Goal: Information Seeking & Learning: Learn about a topic

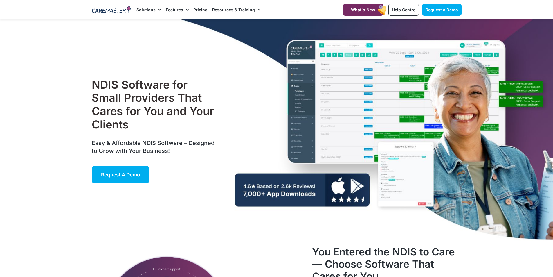
click at [459, 138] on div "NDIS Software for Small Providers That Cares for You and Your Clients Easy & Af…" at bounding box center [277, 130] width 376 height 223
click at [460, 141] on div "NDIS Software for Small Providers That Cares for You and Your Clients Easy & Af…" at bounding box center [277, 130] width 376 height 223
click at [330, 105] on div "NDIS Software for Small Providers That Cares for You and Your Clients Easy & Af…" at bounding box center [277, 130] width 376 height 223
click at [367, 70] on div "NDIS Software for Small Providers That Cares for You and Your Clients Easy & Af…" at bounding box center [277, 130] width 376 height 223
click at [349, 182] on div "NDIS Software for Small Providers That Cares for You and Your Clients Easy & Af…" at bounding box center [277, 130] width 376 height 223
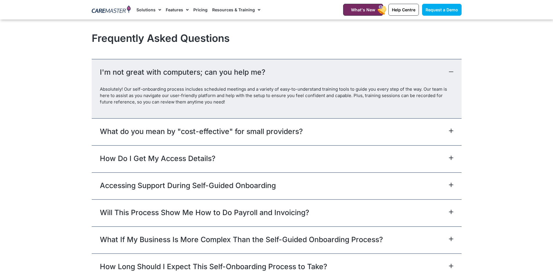
scroll to position [2975, 0]
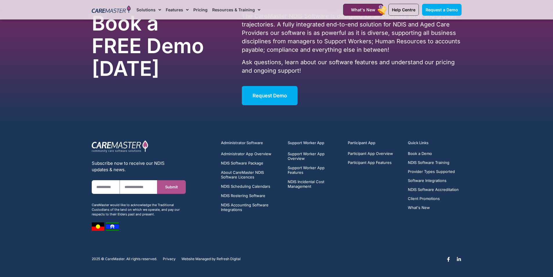
click at [295, 143] on h5 "Support Worker App" at bounding box center [314, 143] width 53 height 6
click at [413, 144] on h5 "Quick Links" at bounding box center [434, 143] width 53 height 6
click at [298, 179] on span "NDIS Incidental Cost Management" at bounding box center [314, 183] width 53 height 9
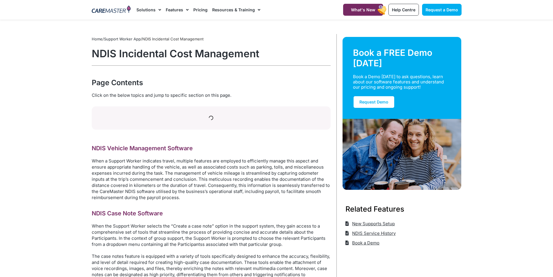
click at [352, 164] on img at bounding box center [402, 154] width 119 height 71
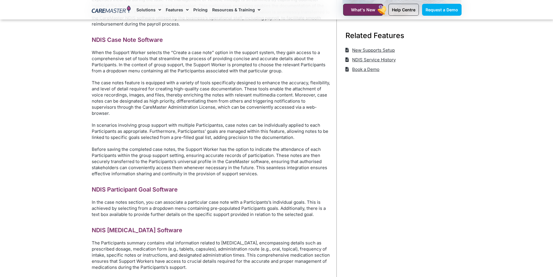
scroll to position [174, 0]
click at [402, 10] on span "Help Centre" at bounding box center [404, 9] width 24 height 5
